Goal: Task Accomplishment & Management: Complete application form

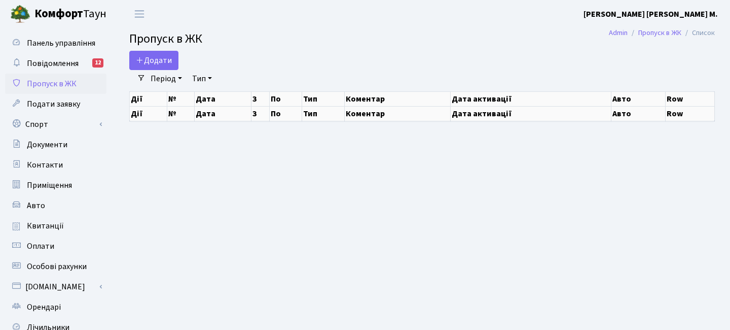
select select "25"
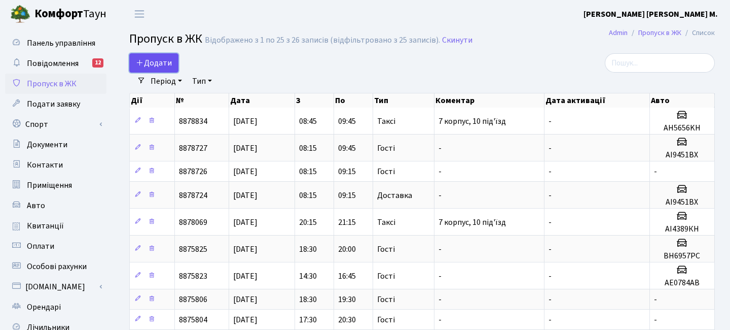
click at [167, 61] on span "Додати" at bounding box center [154, 62] width 36 height 11
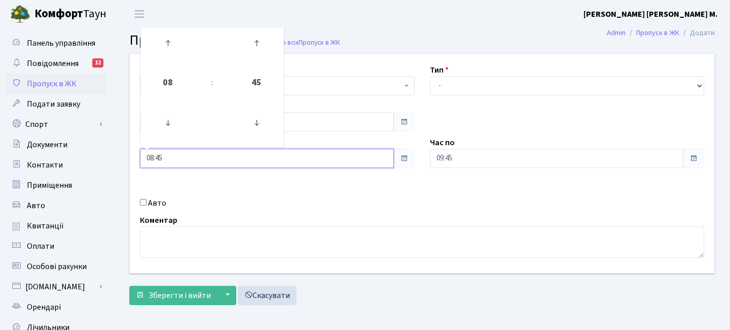
drag, startPoint x: 108, startPoint y: 156, endPoint x: 136, endPoint y: 140, distance: 32.9
click at [39, 152] on div "Панель управління Повідомлення 12 Пропуск в ЖК Подати заявку Спорт Бронювання С…" at bounding box center [365, 229] width 730 height 403
type input "09:00"
drag, startPoint x: 330, startPoint y: 200, endPoint x: 372, endPoint y: 187, distance: 44.5
click at [331, 199] on div "Авто" at bounding box center [277, 203] width 290 height 12
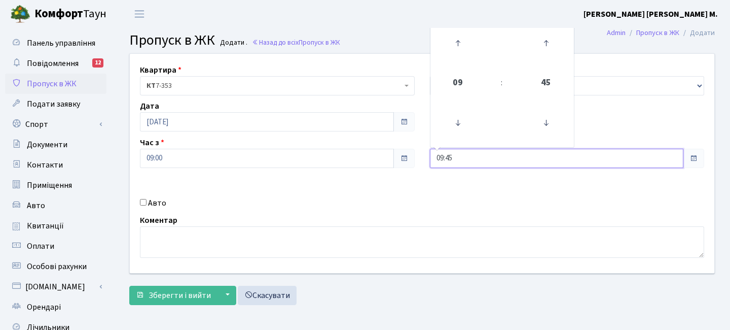
drag, startPoint x: 467, startPoint y: 156, endPoint x: 372, endPoint y: 157, distance: 94.9
click at [372, 157] on div "Квартира <b>КТ</b>&nbsp;&nbsp;&nbsp;&nbsp;7-353 <b>КТ</b>&nbsp;&nbsp;&nbsp;&nbs…" at bounding box center [422, 163] width 600 height 219
type input "11:00"
drag, startPoint x: 370, startPoint y: 193, endPoint x: 413, endPoint y: 135, distance: 72.2
click at [371, 192] on div "Квартира <b>КТ</b>&nbsp;&nbsp;&nbsp;&nbsp;7-353 <b>КТ</b>&nbsp;&nbsp;&nbsp;&nbs…" at bounding box center [422, 163] width 600 height 219
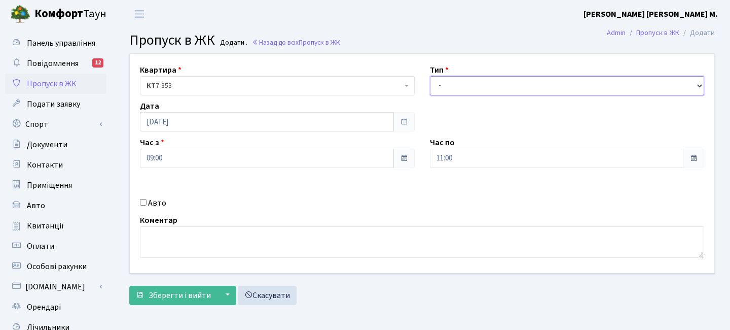
click at [450, 89] on select "- Доставка Таксі Гості Сервіс" at bounding box center [567, 85] width 275 height 19
select select "3"
click at [430, 76] on select "- Доставка Таксі Гості Сервіс" at bounding box center [567, 85] width 275 height 19
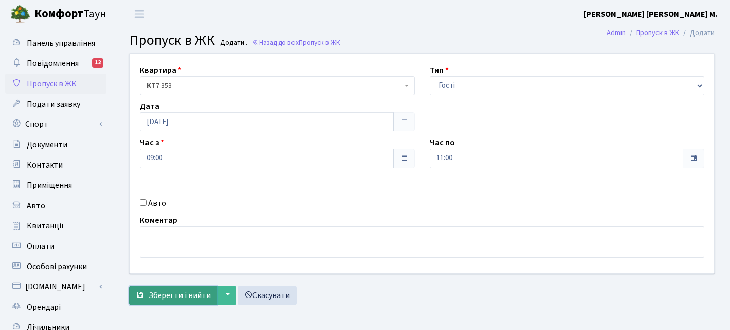
click at [200, 293] on span "Зберегти і вийти" at bounding box center [180, 295] width 62 height 11
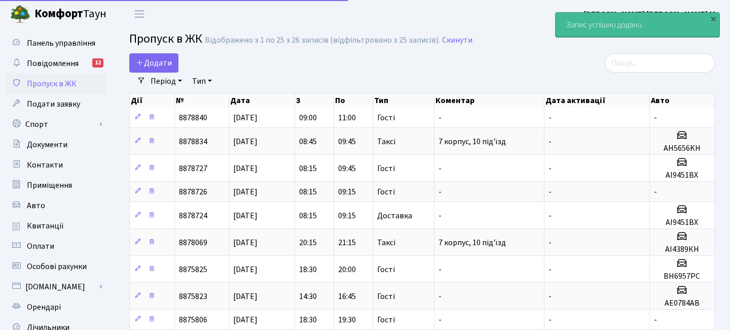
select select "25"
drag, startPoint x: 177, startPoint y: 64, endPoint x: 188, endPoint y: 80, distance: 19.3
click at [177, 64] on link "Додати" at bounding box center [153, 62] width 49 height 19
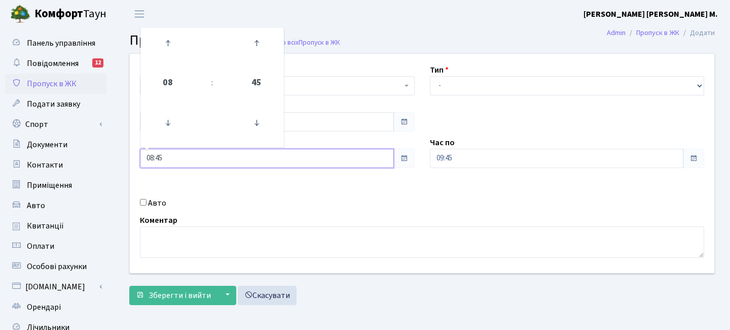
drag, startPoint x: 103, startPoint y: 153, endPoint x: 153, endPoint y: 177, distance: 54.9
click at [85, 151] on div "Панель управління Повідомлення 12 Пропуск в ЖК Подати заявку Спорт Бронювання С…" at bounding box center [365, 229] width 730 height 403
type input "11:00"
drag, startPoint x: 281, startPoint y: 198, endPoint x: 300, endPoint y: 194, distance: 19.2
click at [281, 198] on div "Авто" at bounding box center [277, 203] width 290 height 12
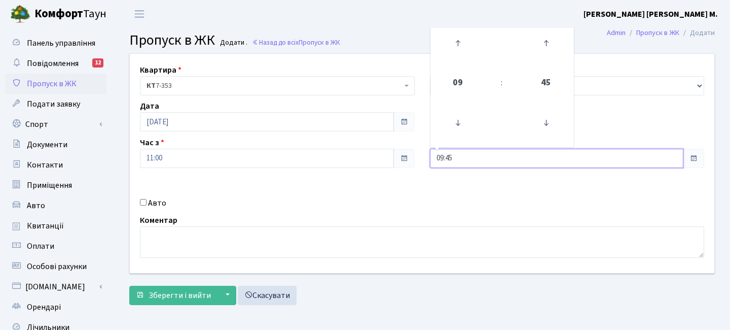
drag, startPoint x: 453, startPoint y: 158, endPoint x: 379, endPoint y: 158, distance: 74.6
click at [379, 158] on div "Квартира <b>КТ</b>&nbsp;&nbsp;&nbsp;&nbsp;7-353 <b>КТ</b>&nbsp;&nbsp;&nbsp;&nbs…" at bounding box center [422, 163] width 600 height 219
type input "13:00"
drag, startPoint x: 379, startPoint y: 187, endPoint x: 386, endPoint y: 186, distance: 6.7
click at [380, 187] on div "Квартира <b>КТ</b>&nbsp;&nbsp;&nbsp;&nbsp;7-353 <b>КТ</b>&nbsp;&nbsp;&nbsp;&nbs…" at bounding box center [422, 163] width 600 height 219
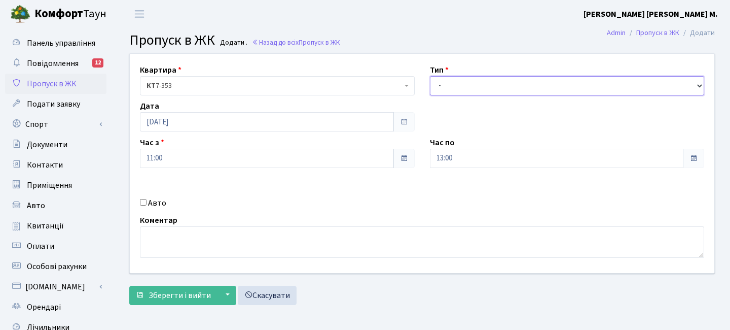
click at [480, 81] on select "- Доставка Таксі Гості Сервіс" at bounding box center [567, 85] width 275 height 19
select select "3"
click at [430, 76] on select "- Доставка Таксі Гості Сервіс" at bounding box center [567, 85] width 275 height 19
drag, startPoint x: 189, startPoint y: 296, endPoint x: 230, endPoint y: 224, distance: 82.7
click at [189, 296] on span "Зберегти і вийти" at bounding box center [180, 295] width 62 height 11
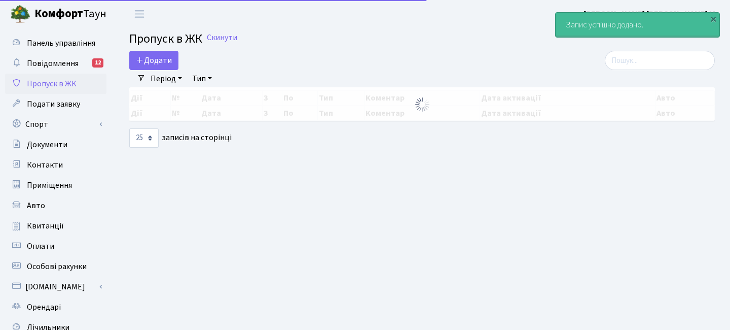
select select "25"
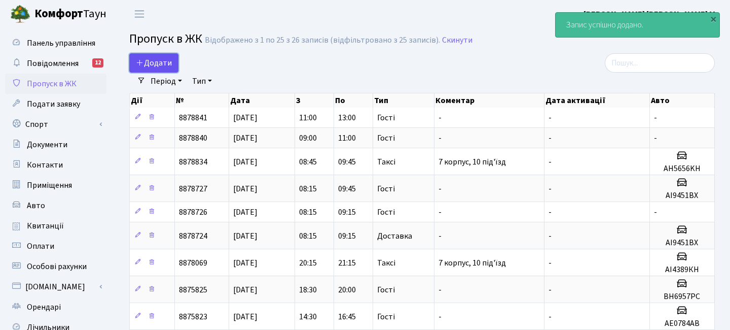
click at [153, 66] on span "Додати" at bounding box center [154, 62] width 36 height 11
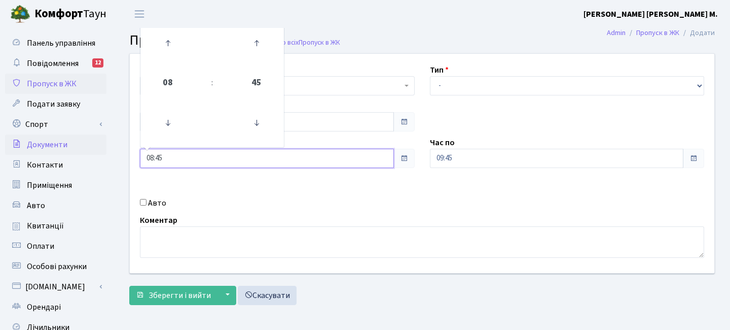
drag, startPoint x: 144, startPoint y: 156, endPoint x: 105, endPoint y: 152, distance: 38.8
click at [104, 152] on div "Панель управління Повідомлення 12 Пропуск в ЖК Подати заявку Спорт Бронювання С…" at bounding box center [365, 229] width 730 height 403
type input "13:00"
drag, startPoint x: 345, startPoint y: 190, endPoint x: 357, endPoint y: 184, distance: 13.4
click at [347, 189] on div "Квартира <b>КТ</b>&nbsp;&nbsp;&nbsp;&nbsp;7-353 <b>КТ</b>&nbsp;&nbsp;&nbsp;&nbs…" at bounding box center [422, 163] width 600 height 219
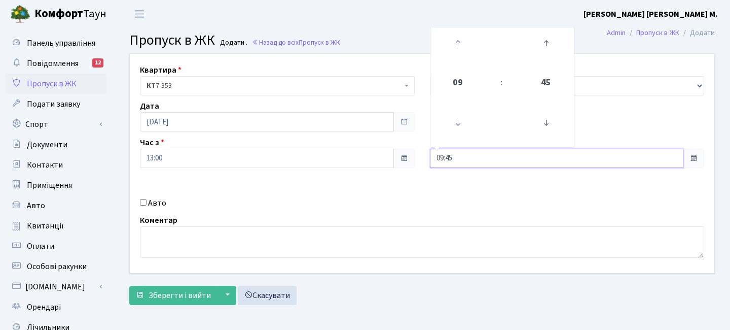
drag, startPoint x: 452, startPoint y: 155, endPoint x: 397, endPoint y: 158, distance: 54.9
click at [366, 155] on div "Квартира <b>КТ</b>&nbsp;&nbsp;&nbsp;&nbsp;7-353 <b>КТ</b>&nbsp;&nbsp;&nbsp;&nbs…" at bounding box center [422, 163] width 600 height 219
type input "15:00"
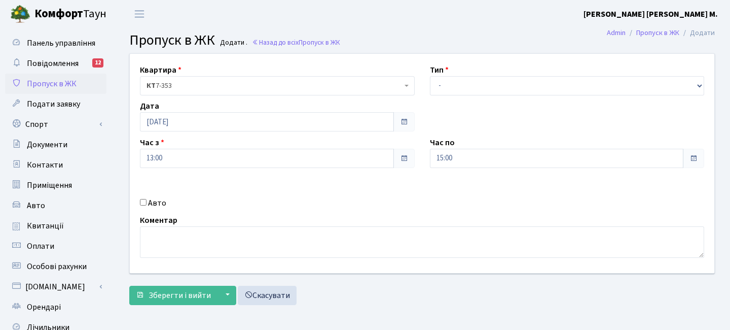
drag, startPoint x: 410, startPoint y: 177, endPoint x: 446, endPoint y: 122, distance: 65.1
click at [410, 177] on div "Квартира <b>КТ</b>&nbsp;&nbsp;&nbsp;&nbsp;7-353 <b>КТ</b>&nbsp;&nbsp;&nbsp;&nbs…" at bounding box center [422, 163] width 600 height 219
click at [457, 88] on select "- Доставка Таксі Гості Сервіс" at bounding box center [567, 85] width 275 height 19
select select "3"
click at [430, 76] on select "- Доставка Таксі Гості Сервіс" at bounding box center [567, 85] width 275 height 19
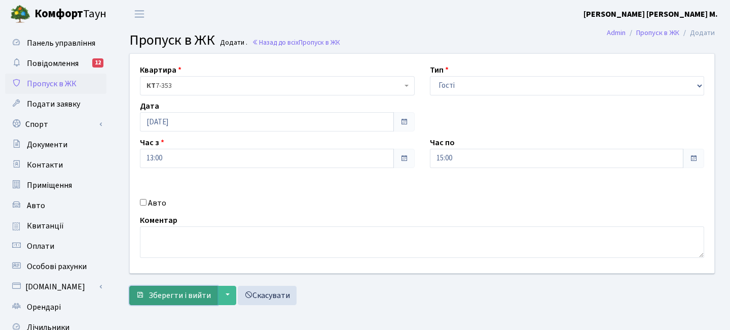
click at [171, 293] on span "Зберегти і вийти" at bounding box center [180, 295] width 62 height 11
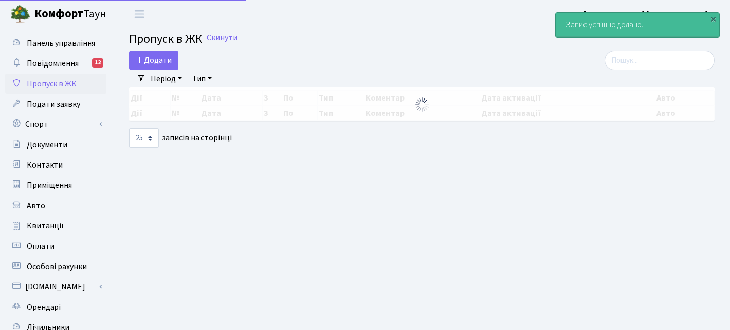
select select "25"
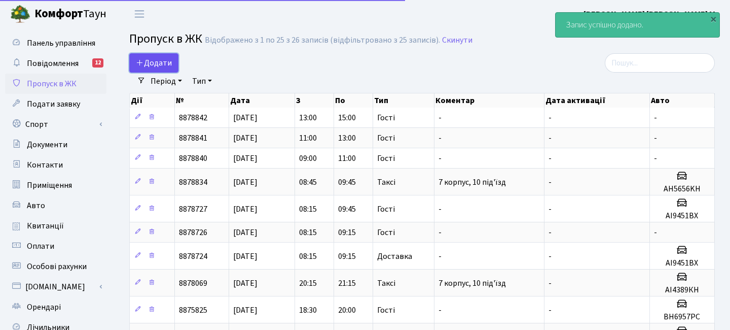
click at [169, 64] on span "Додати" at bounding box center [154, 62] width 36 height 11
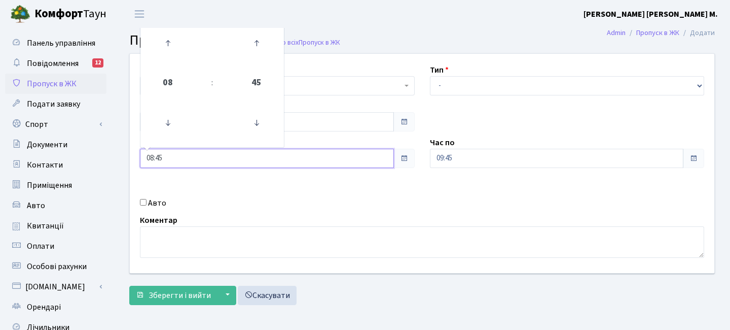
drag, startPoint x: 110, startPoint y: 156, endPoint x: 135, endPoint y: 159, distance: 25.0
click at [74, 154] on div "Панель управління Повідомлення 12 Пропуск в ЖК Подати заявку Спорт Бронювання С…" at bounding box center [365, 229] width 730 height 403
type input "15:00"
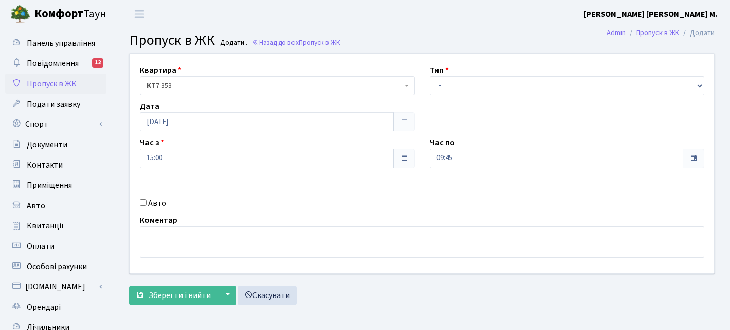
drag, startPoint x: 218, startPoint y: 178, endPoint x: 439, endPoint y: 164, distance: 221.1
click at [219, 177] on div "Квартира <b>КТ</b>&nbsp;&nbsp;&nbsp;&nbsp;7-353 <b>КТ</b>&nbsp;&nbsp;&nbsp;&nbs…" at bounding box center [422, 163] width 600 height 219
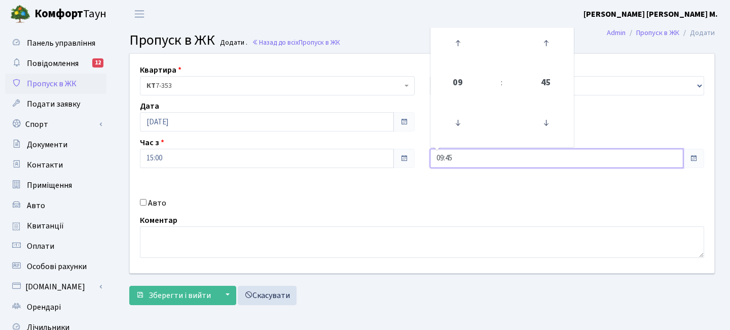
drag, startPoint x: 414, startPoint y: 162, endPoint x: 381, endPoint y: 162, distance: 32.5
click at [381, 162] on div "Квартира <b>КТ</b>&nbsp;&nbsp;&nbsp;&nbsp;7-353 <b>КТ</b>&nbsp;&nbsp;&nbsp;&nbs…" at bounding box center [422, 163] width 600 height 219
type input "17:00"
drag, startPoint x: 460, startPoint y: 189, endPoint x: 463, endPoint y: 171, distance: 18.0
click at [460, 189] on div "Квартира <b>КТ</b>&nbsp;&nbsp;&nbsp;&nbsp;7-353 <b>КТ</b>&nbsp;&nbsp;&nbsp;&nbs…" at bounding box center [422, 163] width 600 height 219
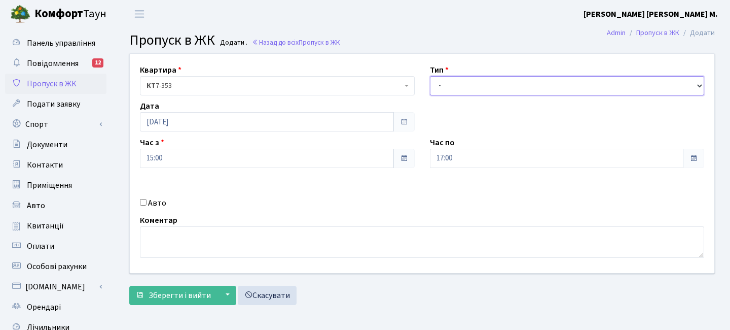
click at [463, 83] on select "- Доставка Таксі Гості Сервіс" at bounding box center [567, 85] width 275 height 19
select select "3"
click at [430, 76] on select "- Доставка Таксі Гості Сервіс" at bounding box center [567, 85] width 275 height 19
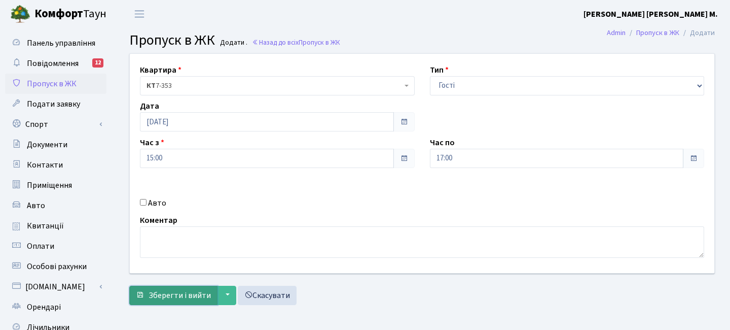
click at [173, 292] on span "Зберегти і вийти" at bounding box center [180, 295] width 62 height 11
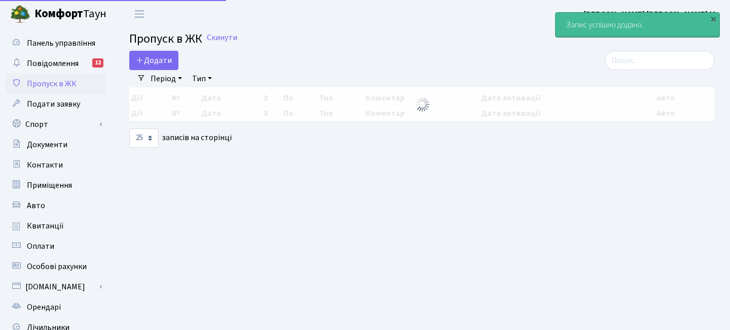
select select "25"
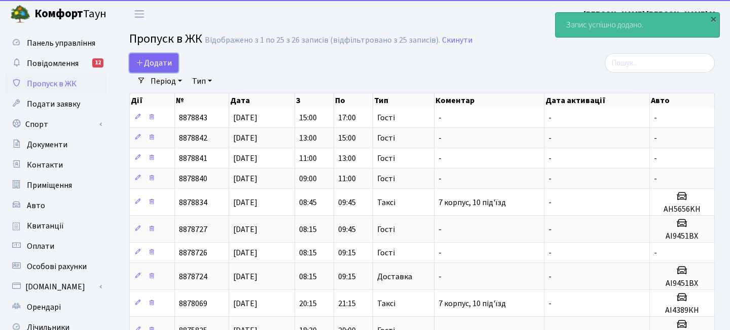
drag, startPoint x: 155, startPoint y: 60, endPoint x: 169, endPoint y: 79, distance: 23.1
click at [155, 60] on span "Додати" at bounding box center [154, 62] width 36 height 11
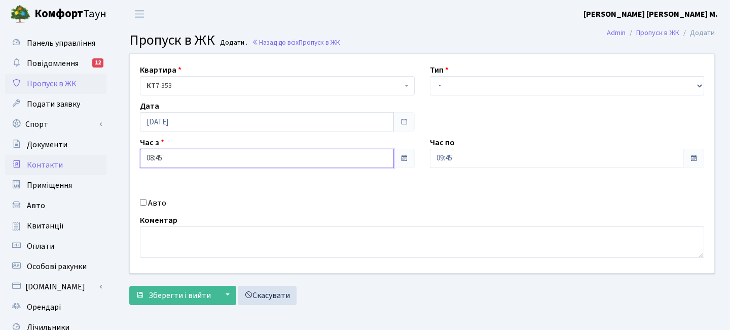
drag, startPoint x: 149, startPoint y: 158, endPoint x: 91, endPoint y: 157, distance: 58.4
click at [90, 157] on div "Панель управління Повідомлення 12 Пропуск в ЖК Подати заявку Спорт Бронювання С…" at bounding box center [365, 229] width 730 height 403
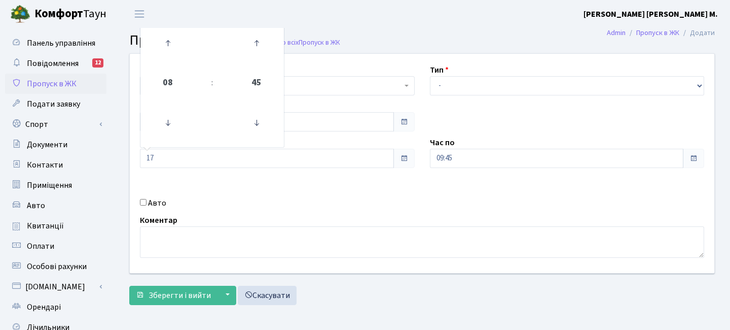
type input "17:00"
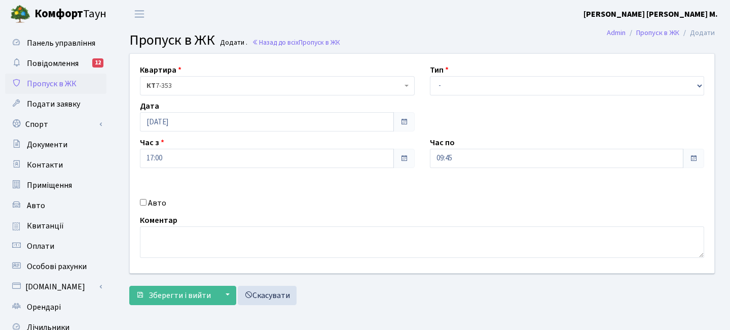
drag, startPoint x: 356, startPoint y: 206, endPoint x: 459, endPoint y: 152, distance: 116.6
click at [356, 206] on div "Авто" at bounding box center [277, 203] width 290 height 12
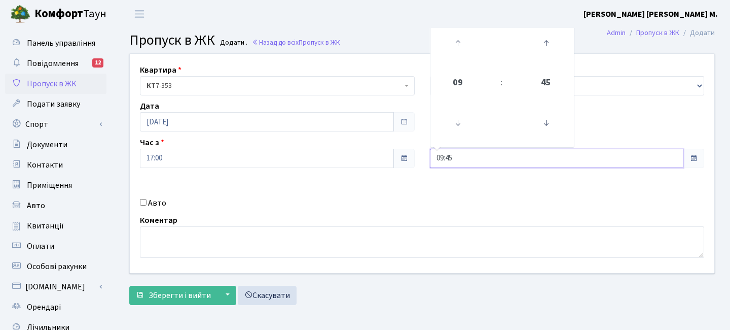
drag, startPoint x: 460, startPoint y: 159, endPoint x: 372, endPoint y: 159, distance: 87.8
click at [369, 159] on div "Квартира <b>КТ</b>&nbsp;&nbsp;&nbsp;&nbsp;7-353 <b>КТ</b>&nbsp;&nbsp;&nbsp;&nbs…" at bounding box center [422, 163] width 600 height 219
type input "19:00"
drag, startPoint x: 357, startPoint y: 190, endPoint x: 394, endPoint y: 138, distance: 63.6
click at [357, 190] on div "Квартира <b>КТ</b>&nbsp;&nbsp;&nbsp;&nbsp;7-353 <b>КТ</b>&nbsp;&nbsp;&nbsp;&nbs…" at bounding box center [422, 163] width 600 height 219
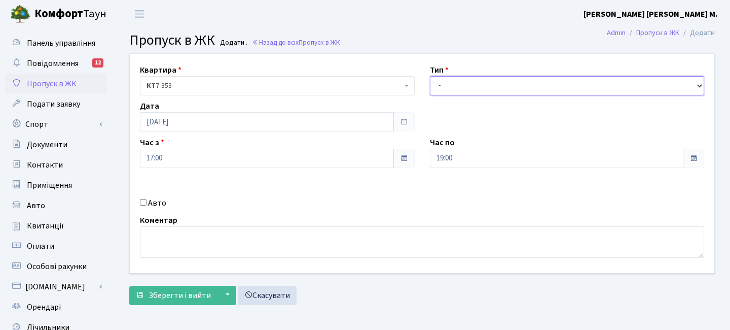
click at [443, 87] on select "- Доставка Таксі Гості Сервіс" at bounding box center [567, 85] width 275 height 19
select select "3"
click at [430, 76] on select "- Доставка Таксі Гості Сервіс" at bounding box center [567, 85] width 275 height 19
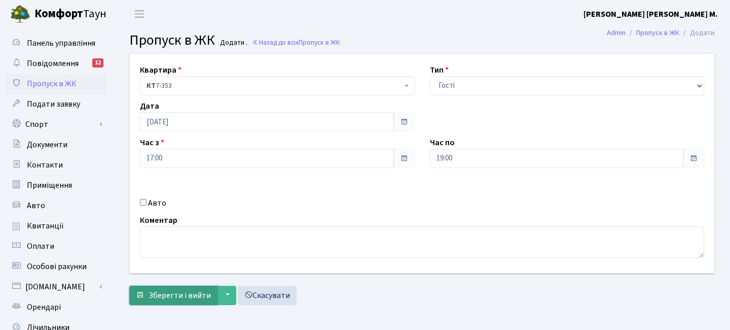
click at [199, 293] on span "Зберегти і вийти" at bounding box center [180, 295] width 62 height 11
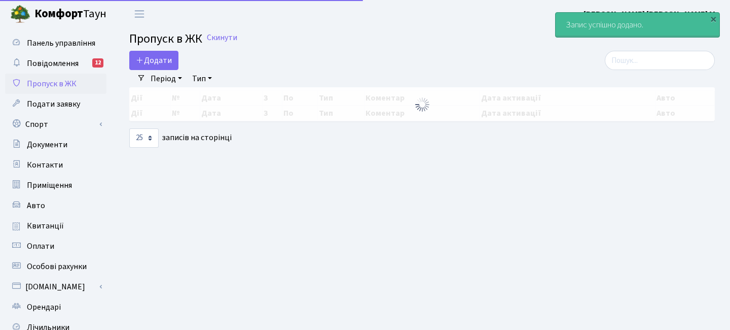
select select "25"
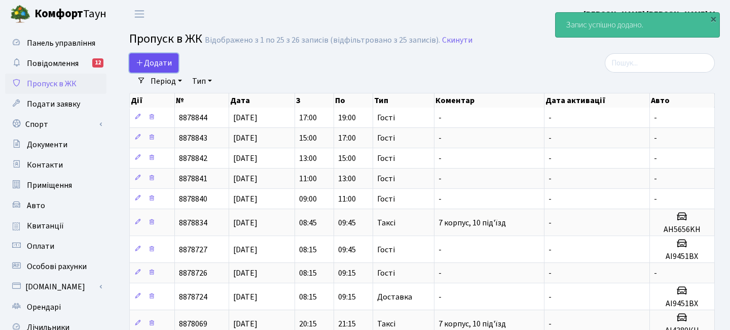
click at [158, 61] on span "Додати" at bounding box center [154, 62] width 36 height 11
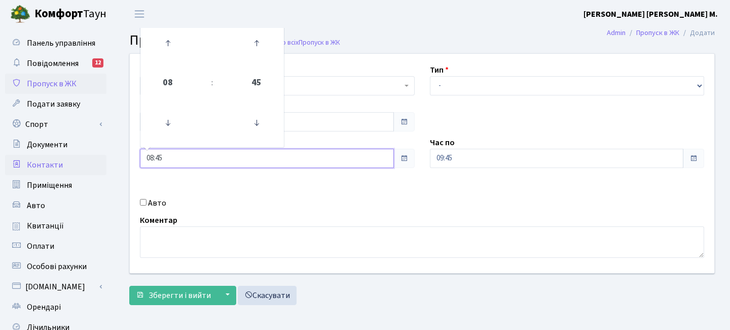
drag, startPoint x: 168, startPoint y: 158, endPoint x: 100, endPoint y: 156, distance: 68.0
click at [100, 156] on div "Панель управління Повідомлення 12 Пропуск в ЖК Подати заявку Спорт Бронювання С…" at bounding box center [365, 229] width 730 height 403
type input "19:00"
drag, startPoint x: 347, startPoint y: 197, endPoint x: 410, endPoint y: 175, distance: 66.1
click at [349, 196] on div "Квартира <b>КТ</b>&nbsp;&nbsp;&nbsp;&nbsp;7-353 <b>КТ</b>&nbsp;&nbsp;&nbsp;&nbs…" at bounding box center [422, 163] width 600 height 219
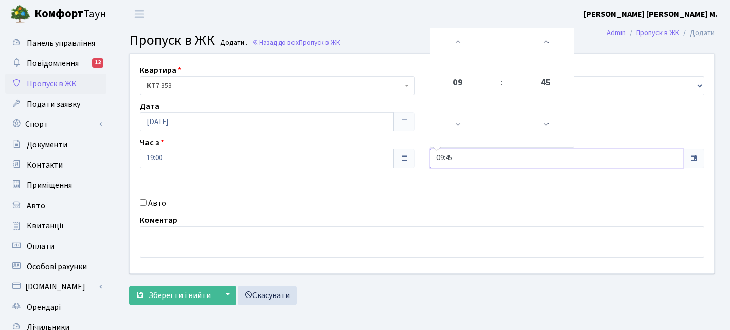
drag, startPoint x: 406, startPoint y: 158, endPoint x: 391, endPoint y: 159, distance: 14.7
click at [390, 158] on div "Квартира <b>КТ</b>&nbsp;&nbsp;&nbsp;&nbsp;7-353 <b>КТ</b>&nbsp;&nbsp;&nbsp;&nbs…" at bounding box center [422, 163] width 600 height 219
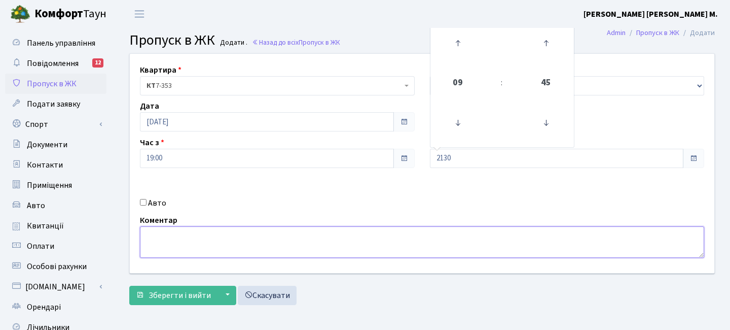
type input "21:30"
drag, startPoint x: 359, startPoint y: 226, endPoint x: 412, endPoint y: 169, distance: 78.2
click at [359, 226] on textarea at bounding box center [422, 241] width 565 height 31
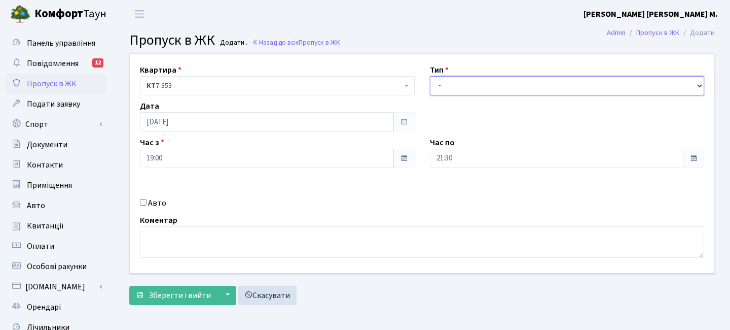
click at [453, 88] on select "- Доставка Таксі Гості Сервіс" at bounding box center [567, 85] width 275 height 19
select select "3"
click at [430, 76] on select "- Доставка Таксі Гості Сервіс" at bounding box center [567, 85] width 275 height 19
drag, startPoint x: 196, startPoint y: 292, endPoint x: 258, endPoint y: 325, distance: 70.4
click at [195, 292] on span "Зберегти і вийти" at bounding box center [180, 295] width 62 height 11
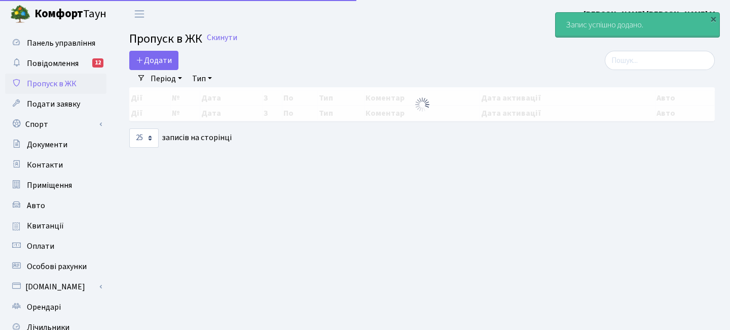
select select "25"
